Goal: Find contact information: Find contact information

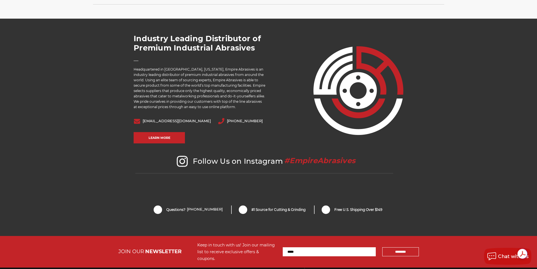
scroll to position [1082, 0]
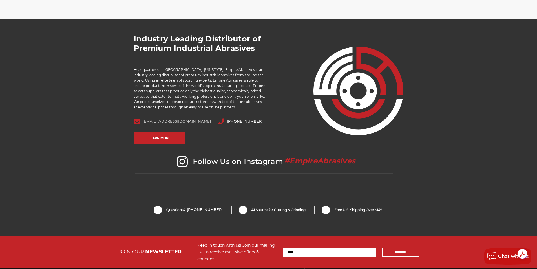
click at [167, 121] on link "sales@empireabrasives.com" at bounding box center [177, 121] width 68 height 4
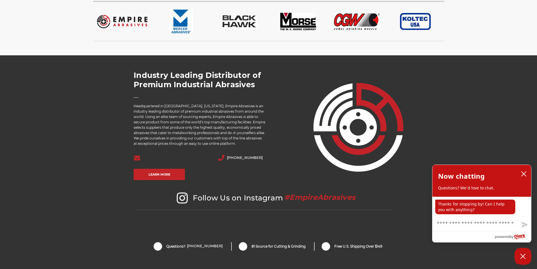
scroll to position [1044, 0]
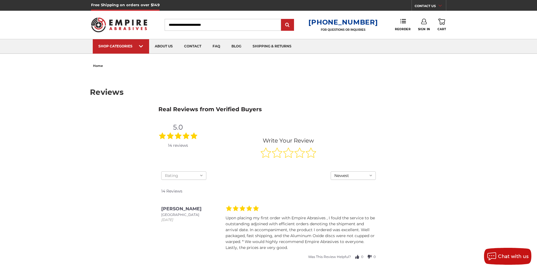
click at [421, 5] on link "CONTACT US" at bounding box center [430, 7] width 31 height 8
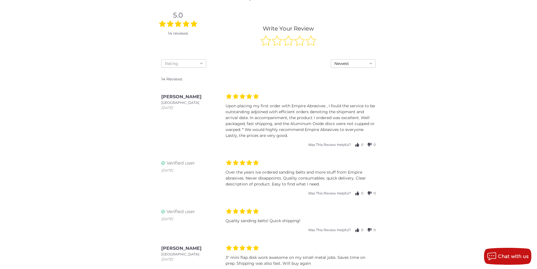
scroll to position [47, 0]
